Goal: Find contact information: Find contact information

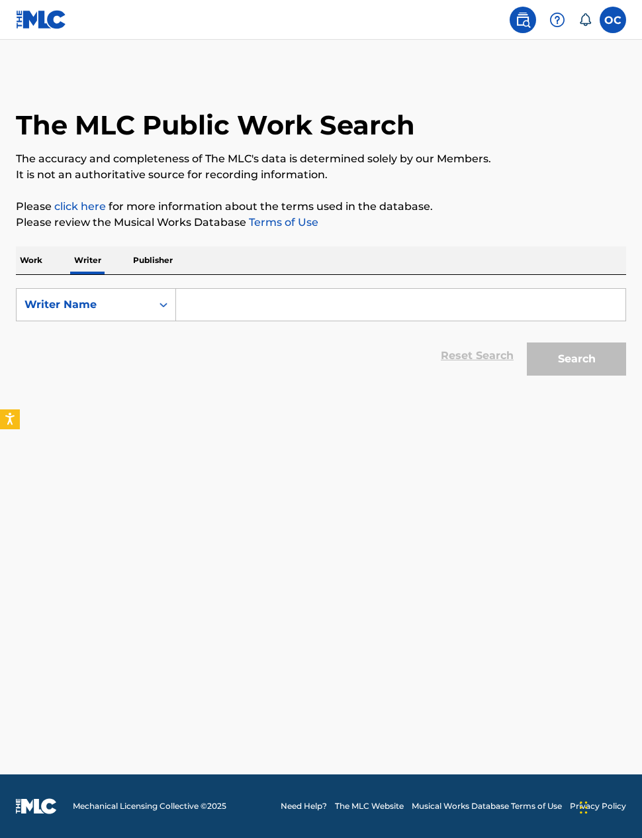
click at [204, 315] on input "Search Form" at bounding box center [401, 305] width 450 height 32
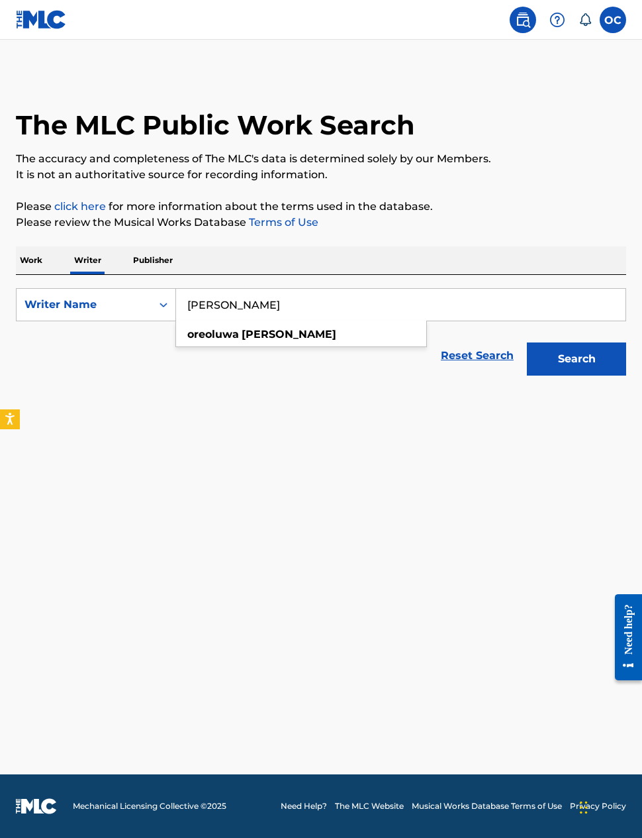
click at [227, 328] on strong "oreoluwa" at bounding box center [213, 334] width 52 height 13
type input "[PERSON_NAME]"
click at [577, 359] on button "Search" at bounding box center [576, 358] width 99 height 33
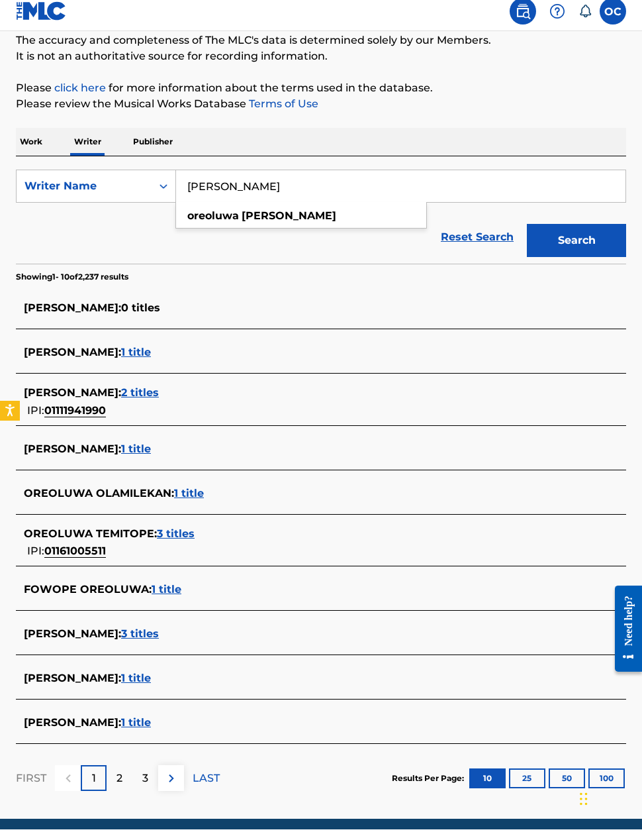
scroll to position [110, 0]
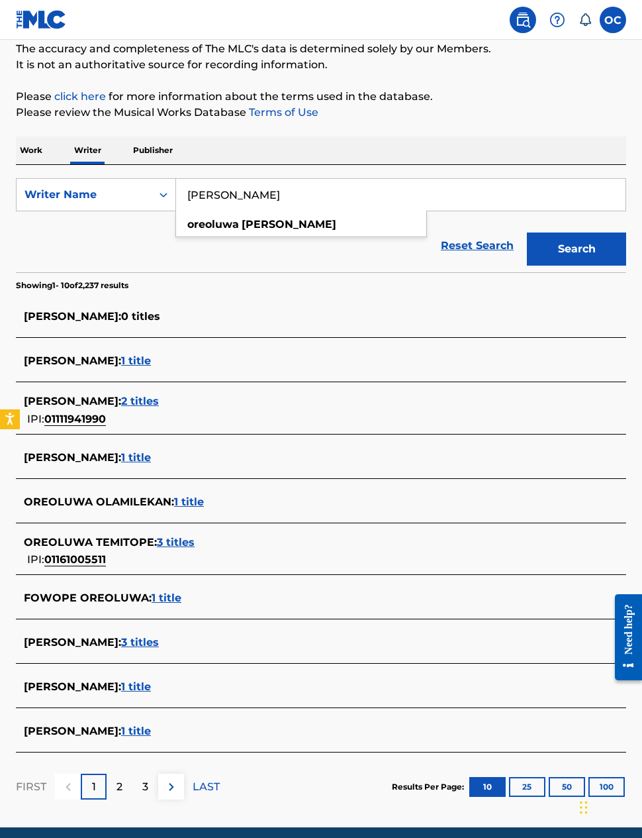
click at [156, 639] on span "3 titles" at bounding box center [140, 642] width 38 height 13
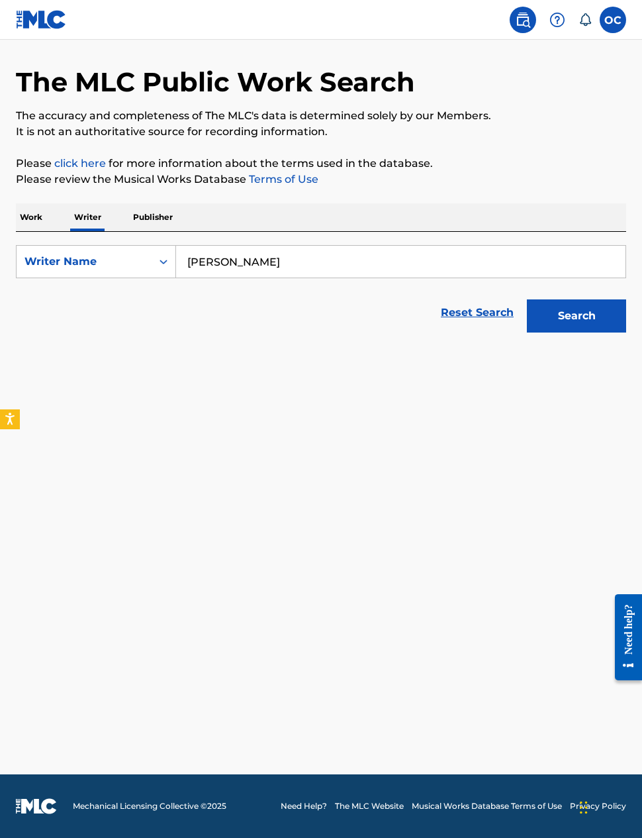
scroll to position [53, 0]
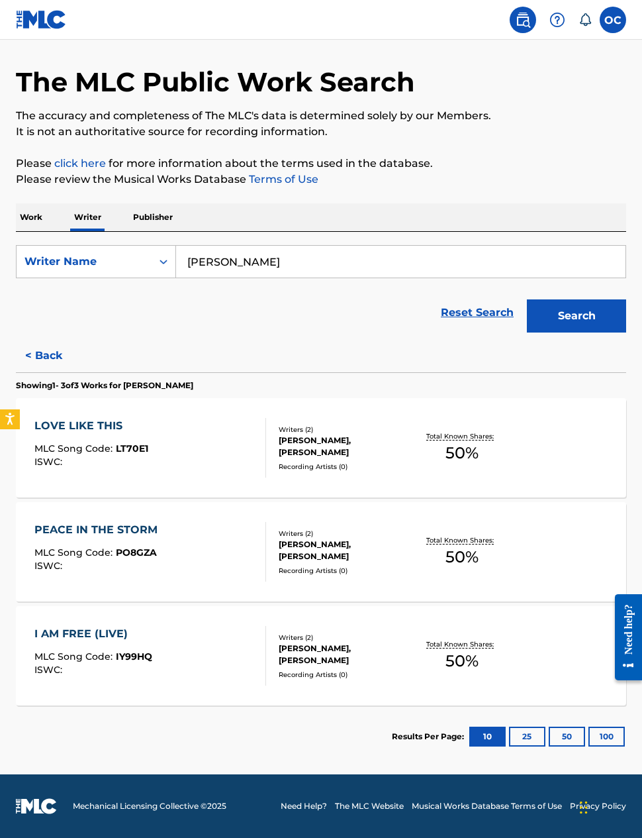
click at [293, 462] on div "Recording Artists ( 0 )" at bounding box center [345, 467] width 132 height 10
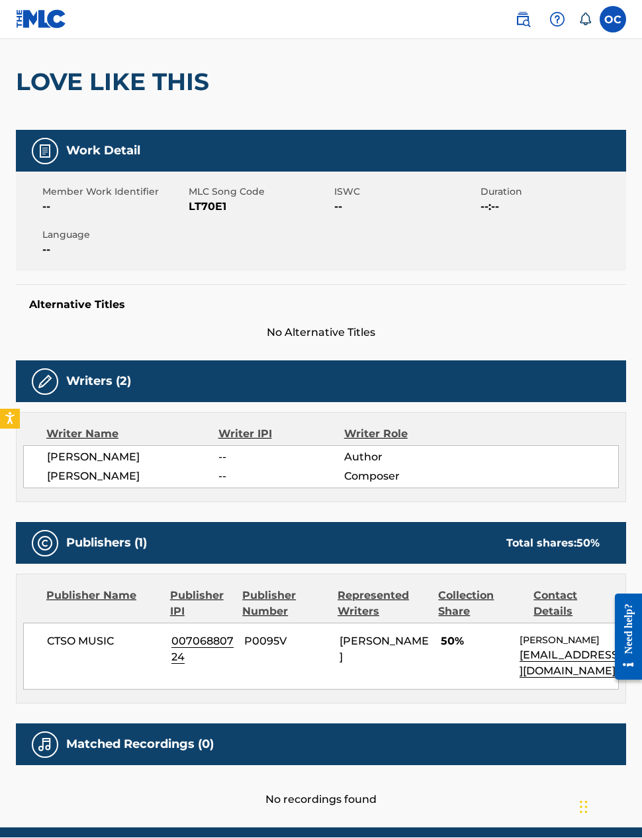
scroll to position [105, 0]
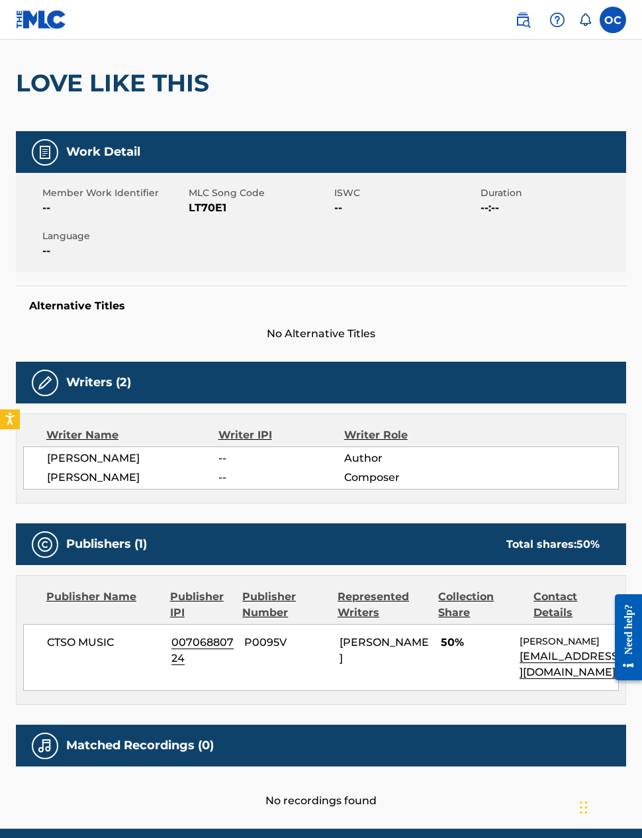
click at [547, 662] on p "[EMAIL_ADDRESS][DOMAIN_NAME]" at bounding box center [569, 664] width 99 height 32
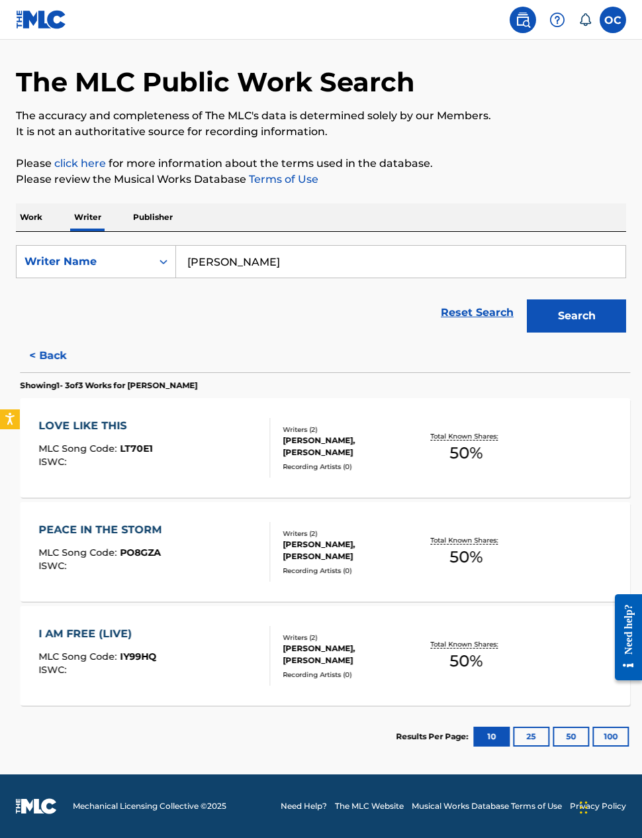
scroll to position [53, 0]
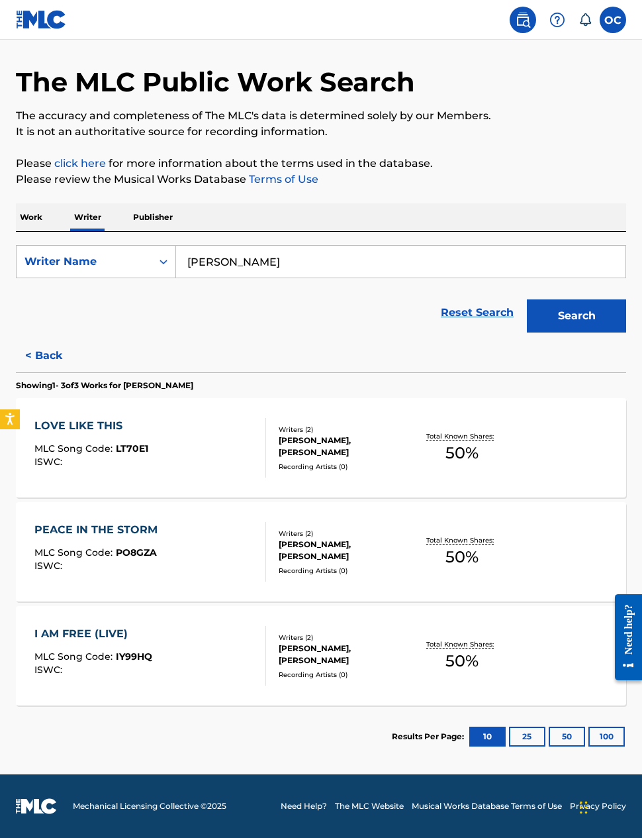
click at [332, 444] on div "[PERSON_NAME], [PERSON_NAME]" at bounding box center [345, 446] width 132 height 24
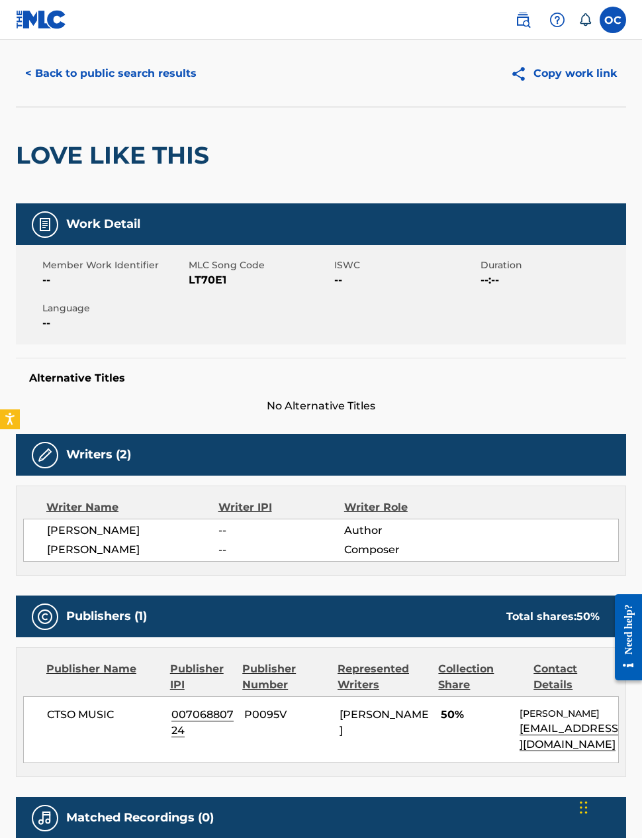
scroll to position [31, 0]
